Goal: Information Seeking & Learning: Learn about a topic

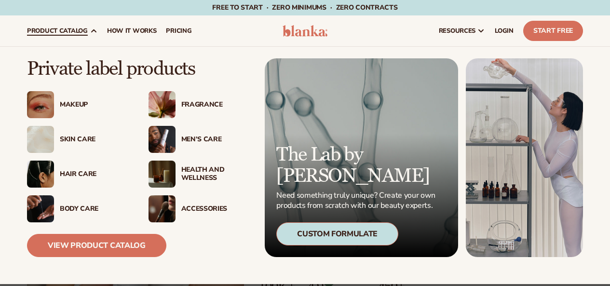
click at [82, 108] on div "Makeup" at bounding box center [94, 105] width 69 height 8
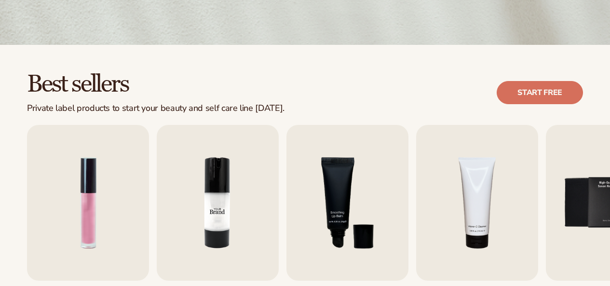
scroll to position [338, 0]
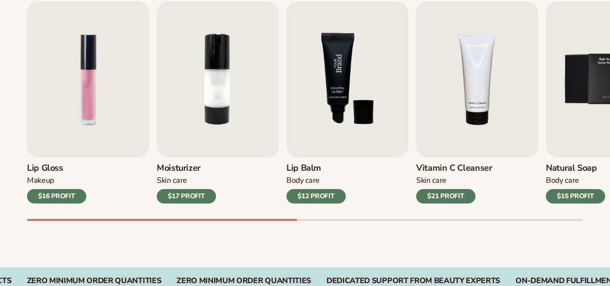
click at [330, 113] on img "3 / 9" at bounding box center [348, 79] width 122 height 156
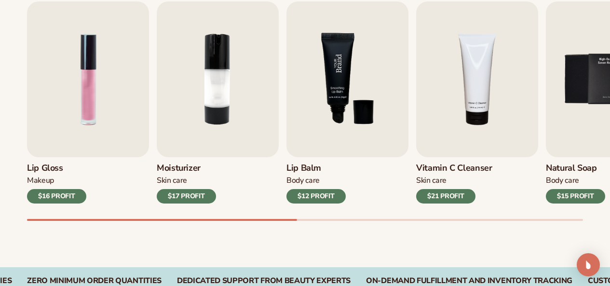
click at [331, 143] on img "3 / 9" at bounding box center [348, 79] width 122 height 156
